Goal: Transaction & Acquisition: Download file/media

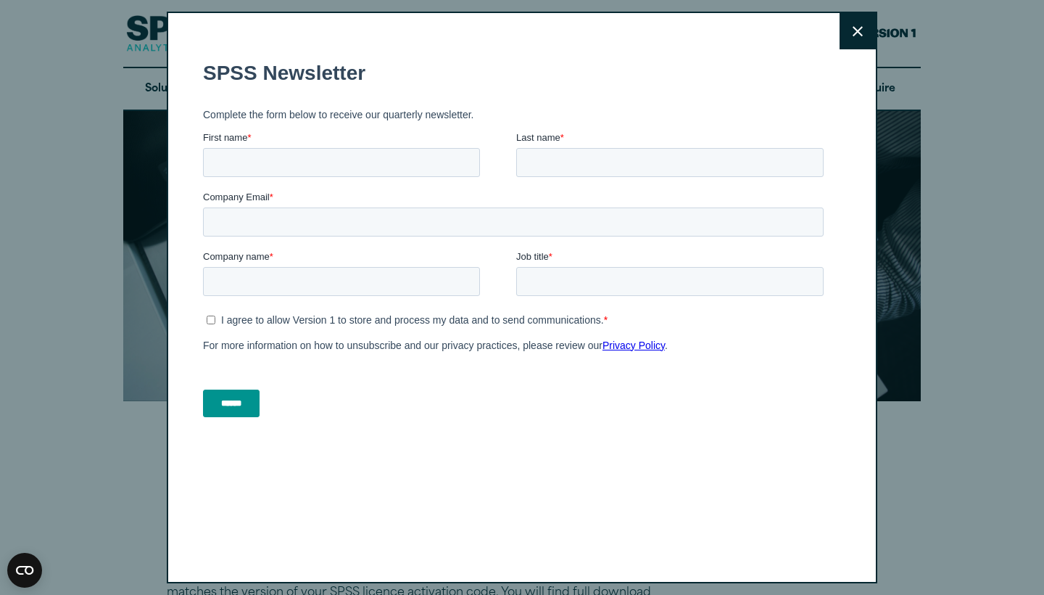
click at [867, 27] on button "Close" at bounding box center [858, 31] width 36 height 36
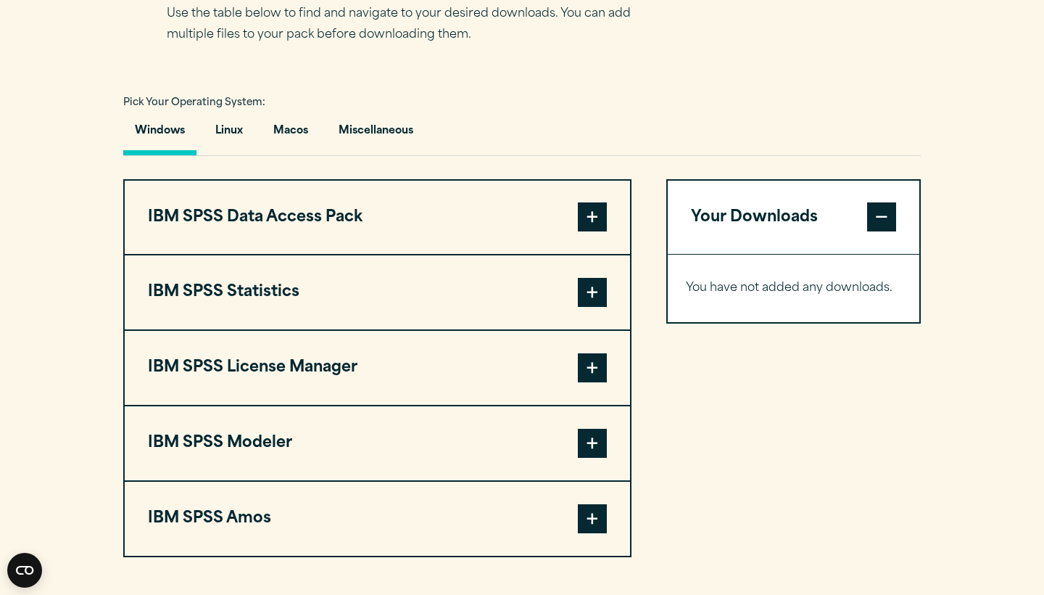
scroll to position [977, 0]
click at [282, 156] on button "Macos" at bounding box center [291, 135] width 58 height 41
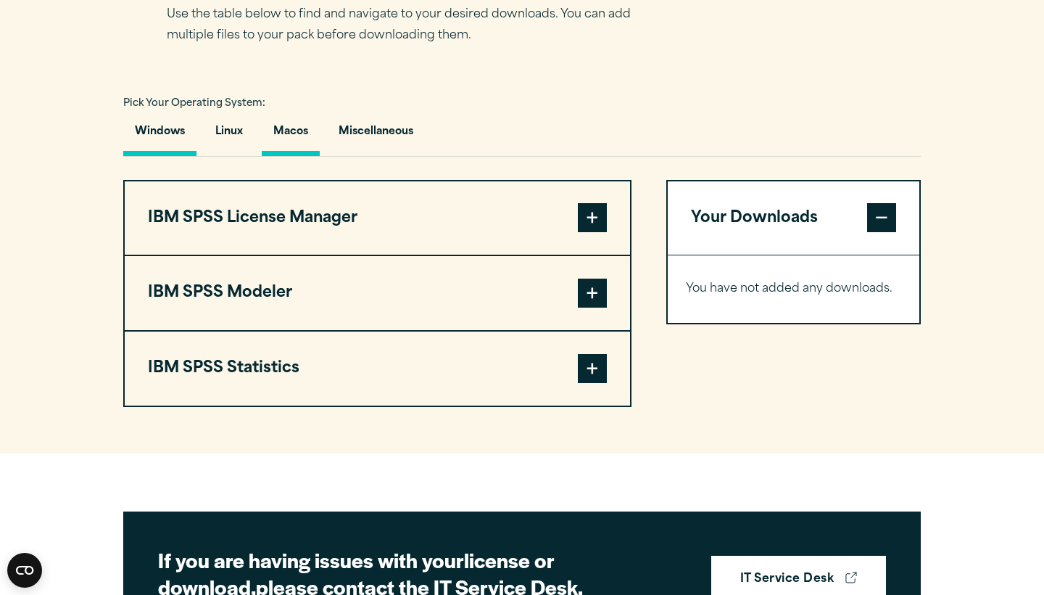
click at [169, 156] on button "Windows" at bounding box center [159, 135] width 73 height 41
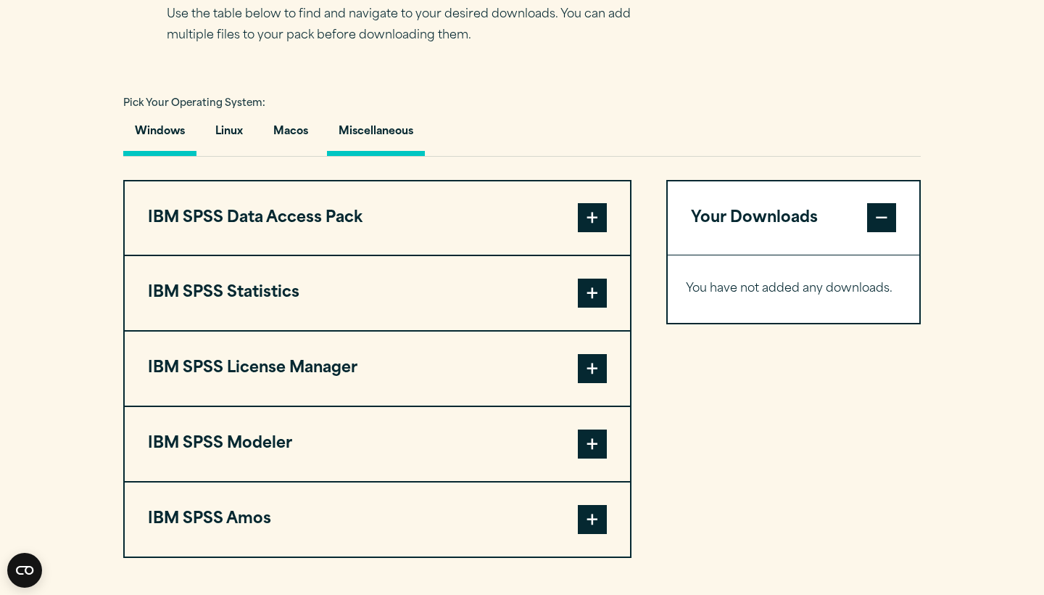
click at [361, 156] on button "Miscellaneous" at bounding box center [376, 135] width 98 height 41
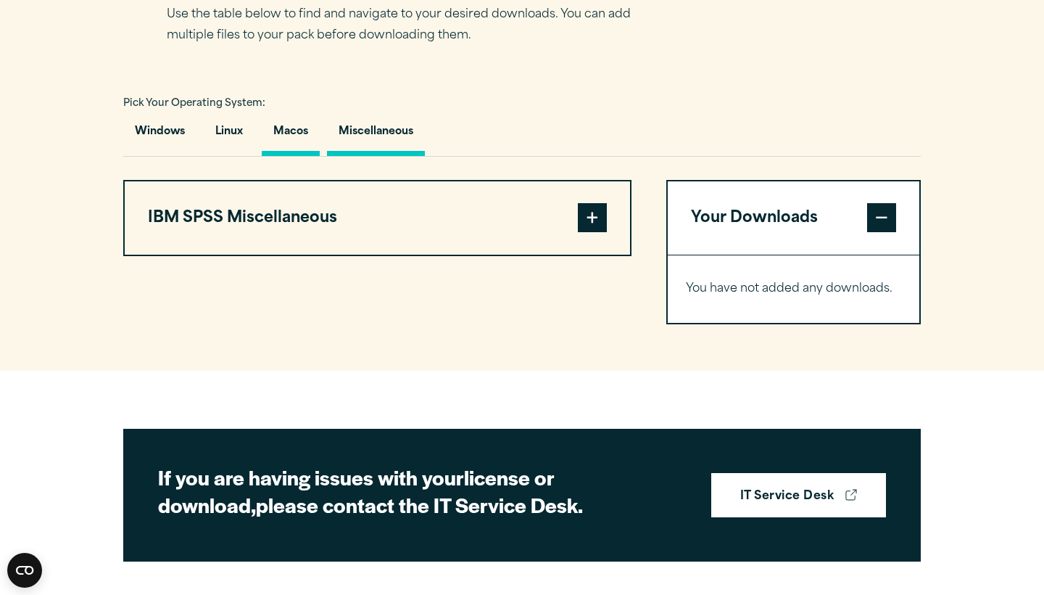
click at [305, 156] on button "Macos" at bounding box center [291, 135] width 58 height 41
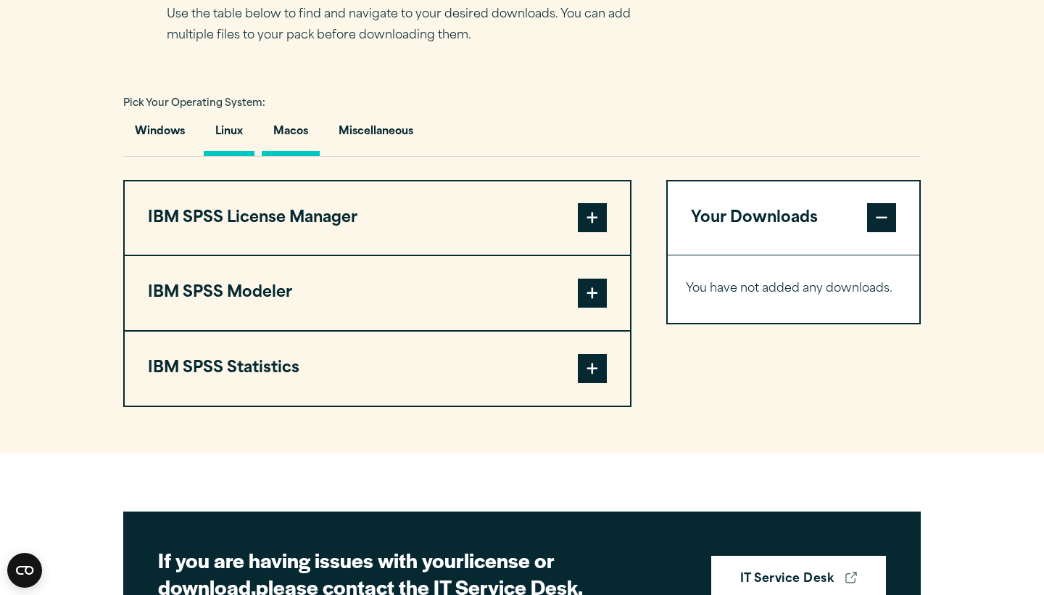
click at [236, 156] on button "Linux" at bounding box center [229, 135] width 51 height 41
click at [176, 156] on button "Windows" at bounding box center [159, 135] width 73 height 41
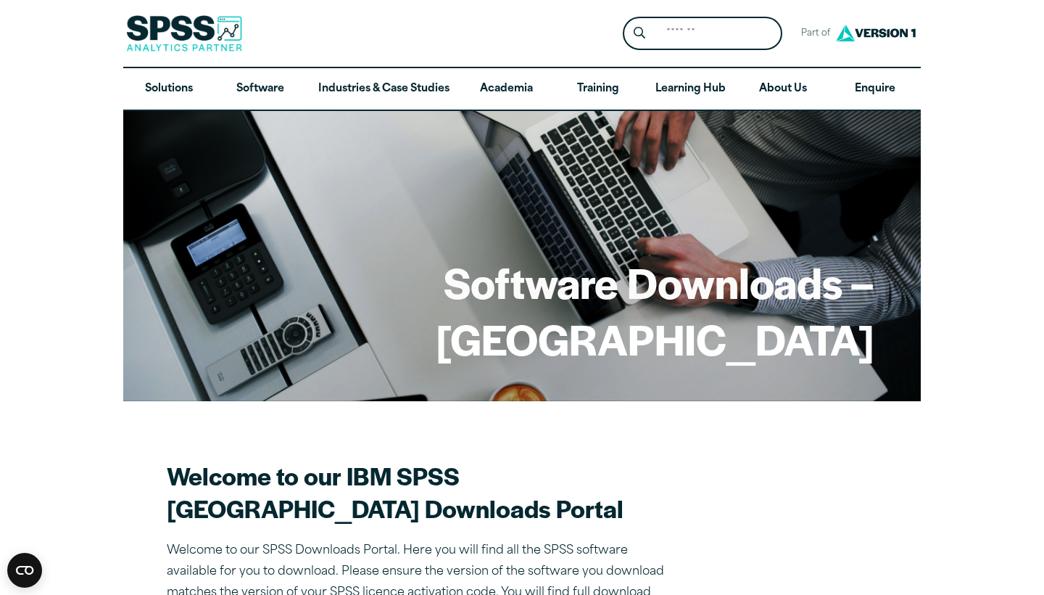
scroll to position [0, 0]
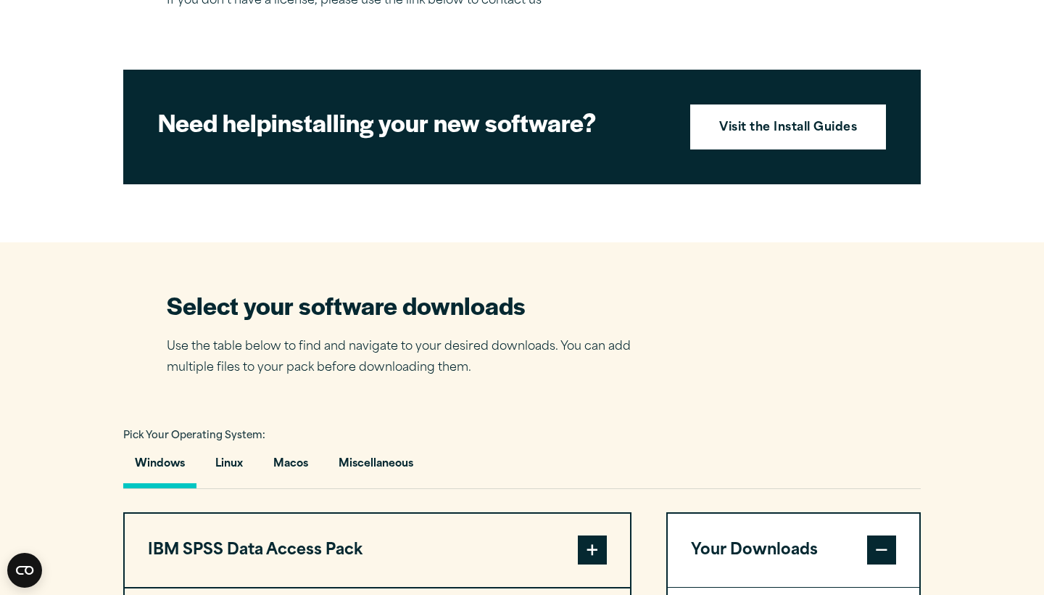
scroll to position [646, 0]
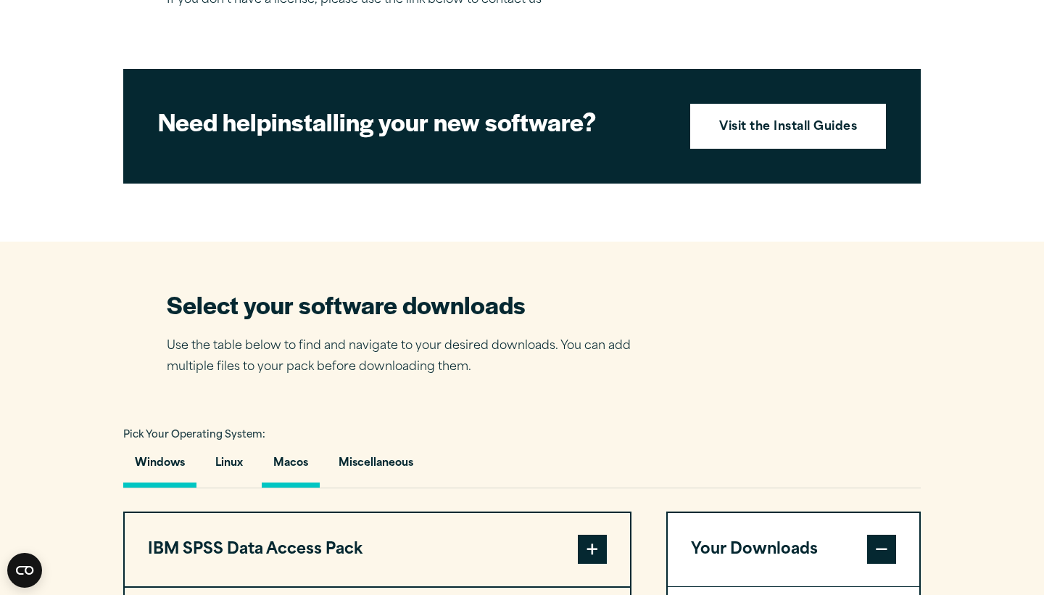
click at [304, 486] on button "Macos" at bounding box center [291, 466] width 58 height 41
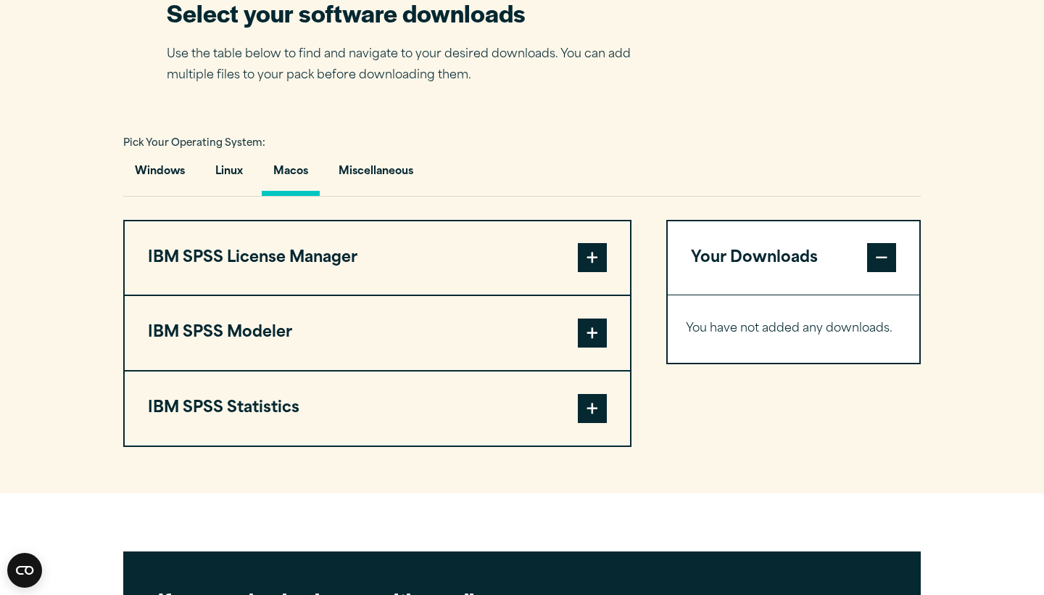
scroll to position [941, 0]
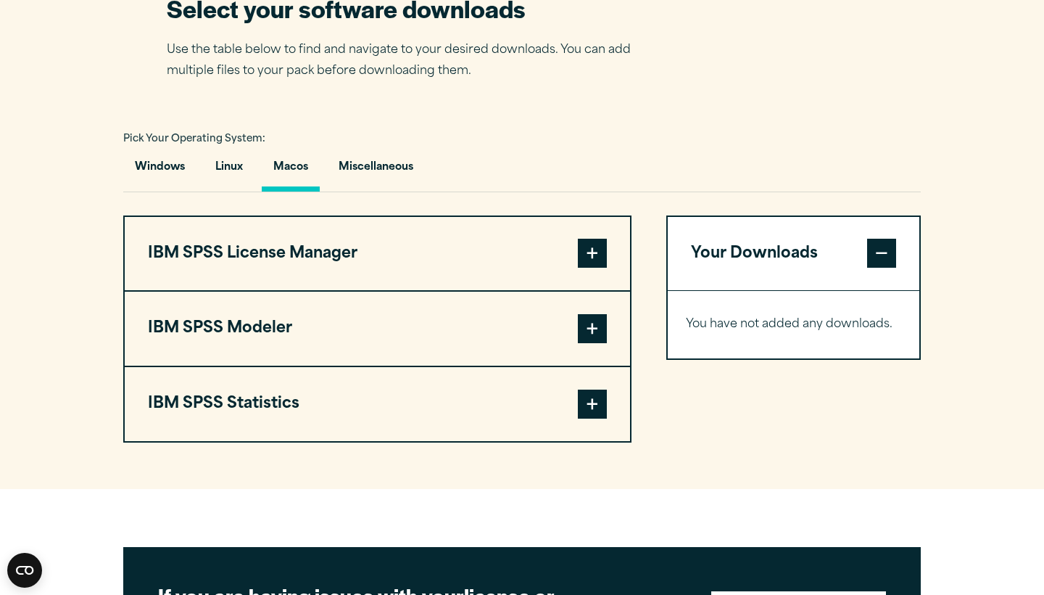
click at [429, 432] on button "IBM SPSS Statistics" at bounding box center [378, 404] width 506 height 74
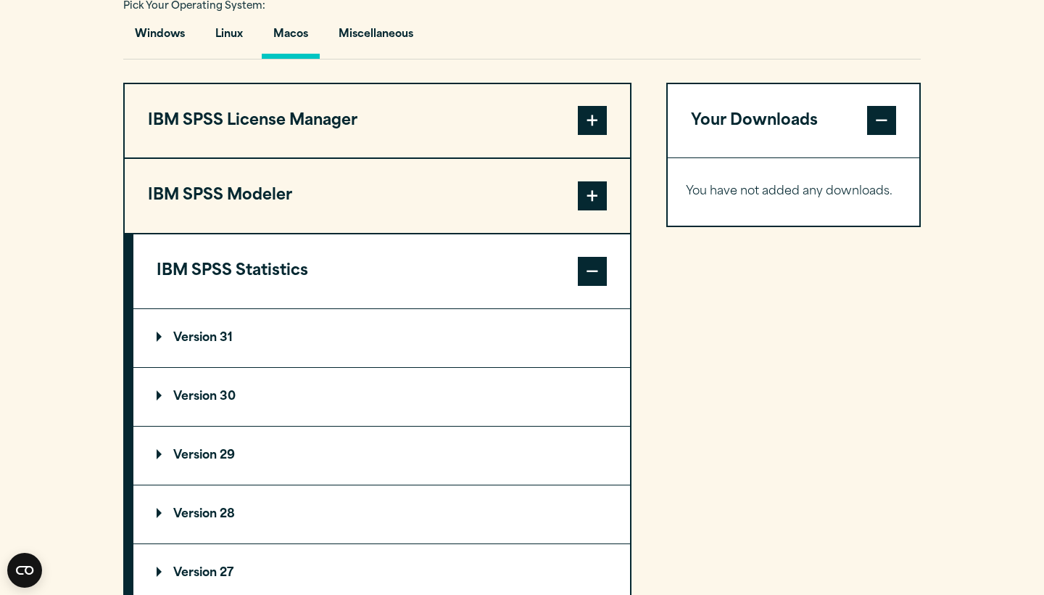
scroll to position [1098, 0]
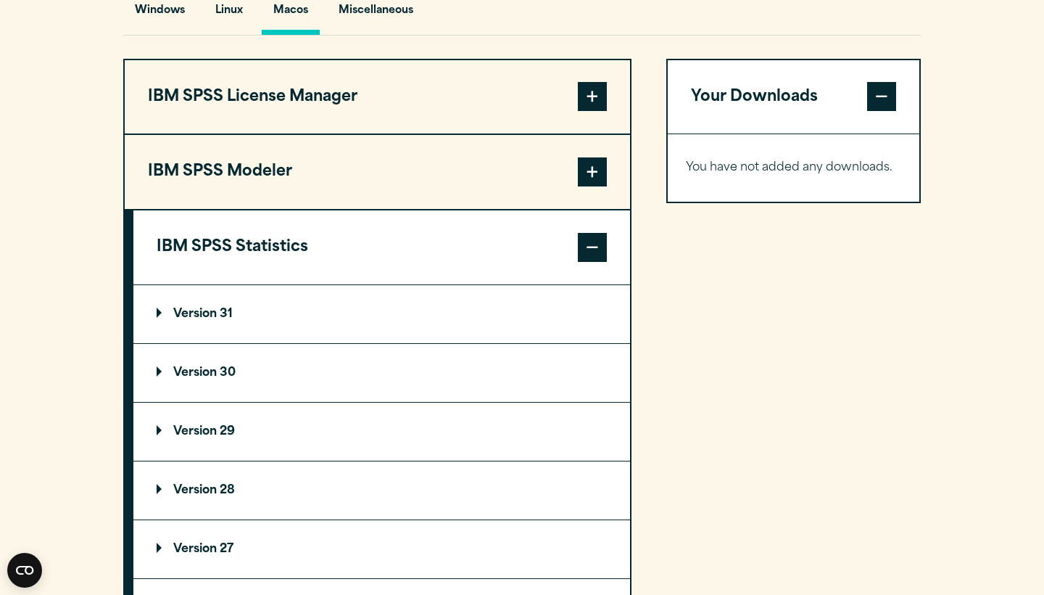
click at [323, 343] on summary "Version 31" at bounding box center [381, 314] width 497 height 58
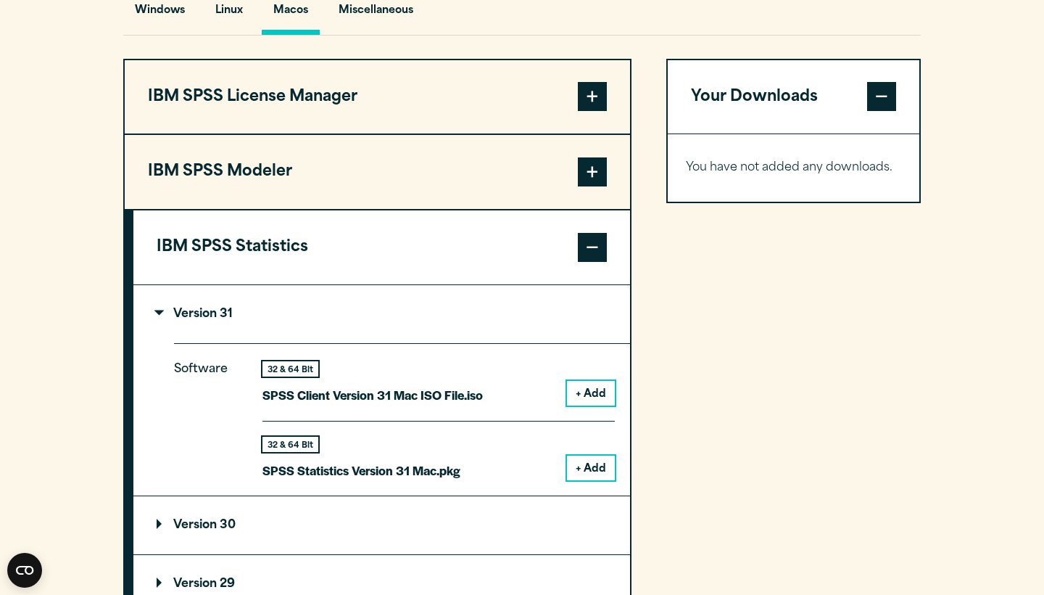
click at [592, 480] on button "+ Add" at bounding box center [591, 467] width 48 height 25
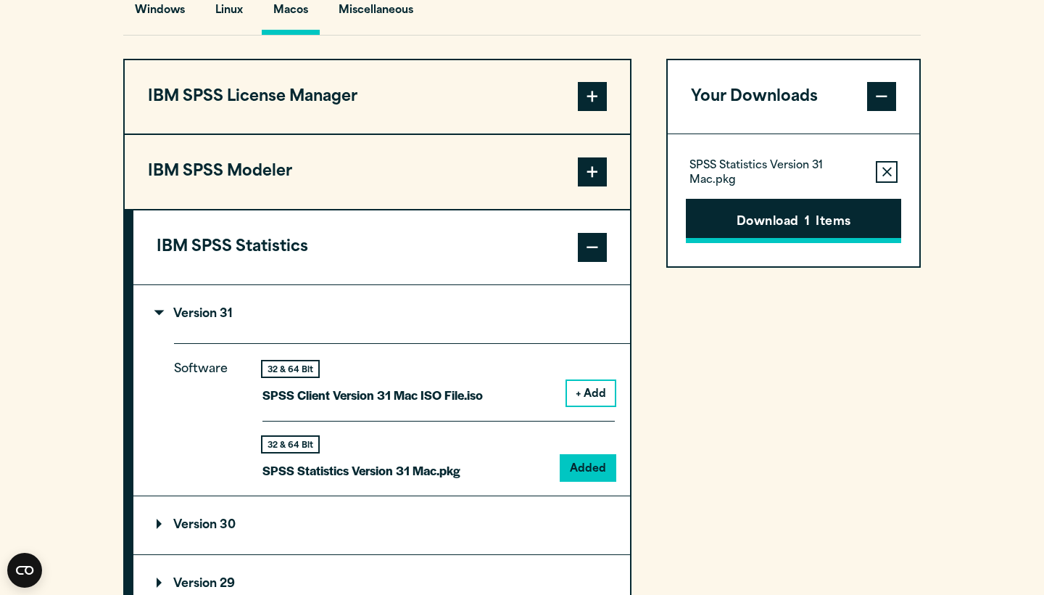
click at [751, 244] on button "Download 1 Items" at bounding box center [793, 221] width 215 height 45
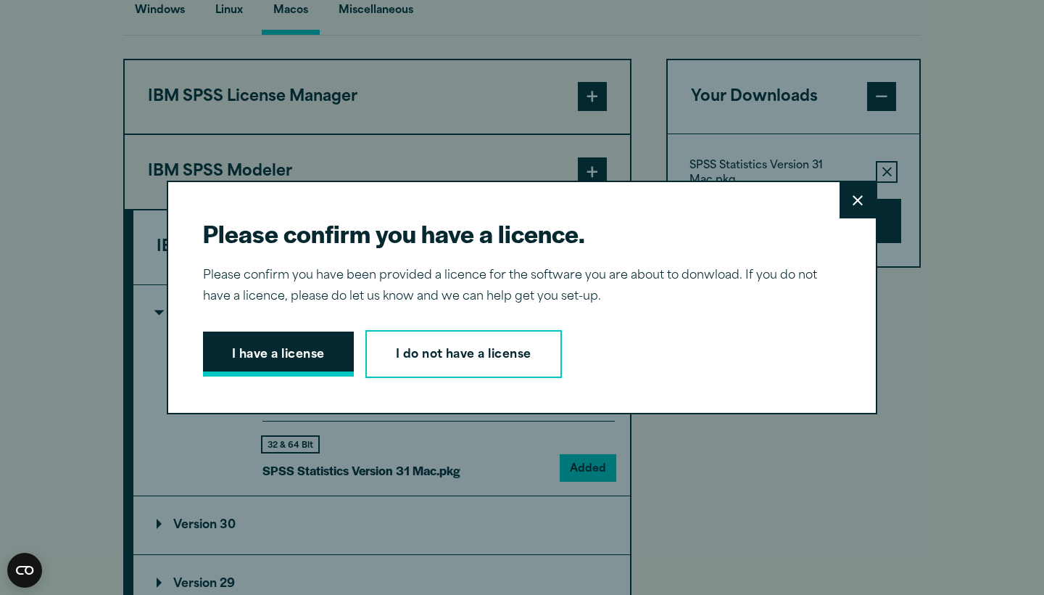
click at [279, 342] on button "I have a license" at bounding box center [278, 353] width 151 height 45
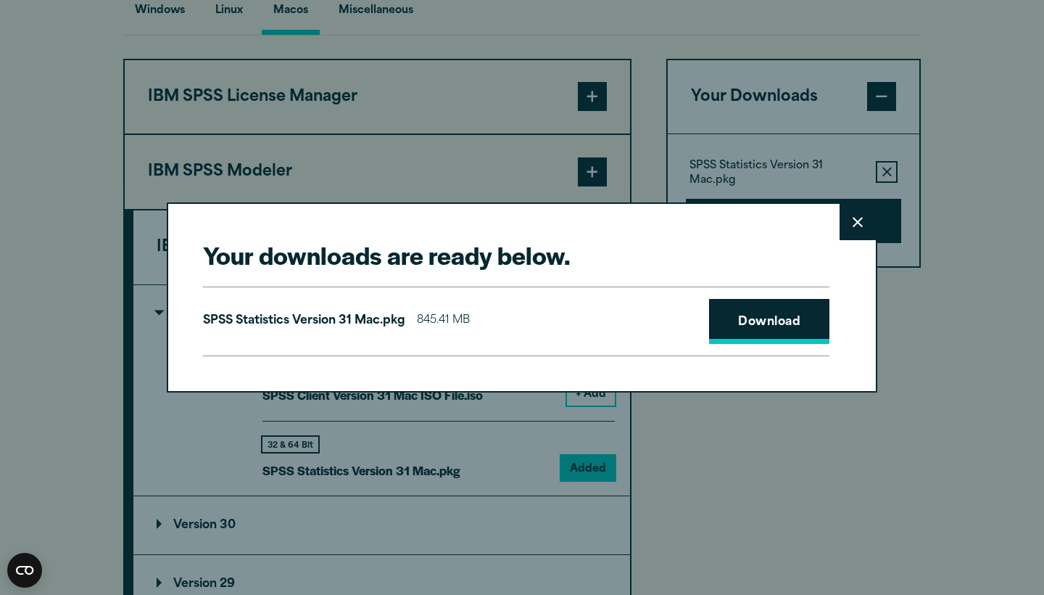
click at [751, 320] on link "Download" at bounding box center [769, 321] width 120 height 45
